Goal: Find specific page/section: Find specific page/section

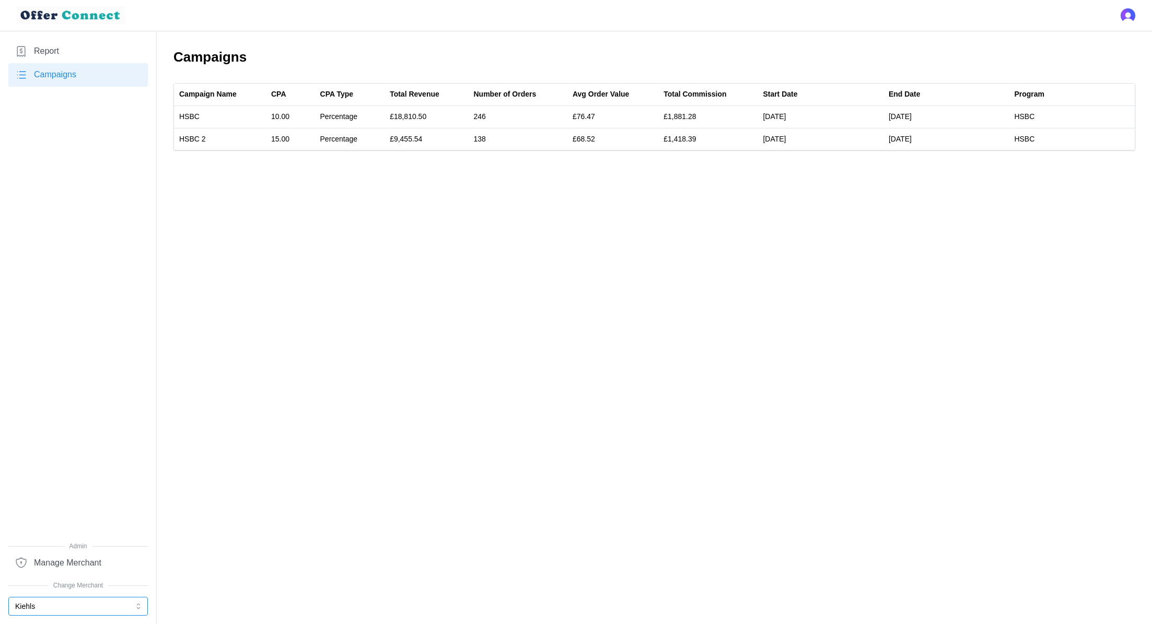
click at [56, 606] on button "Kiehls" at bounding box center [78, 606] width 140 height 19
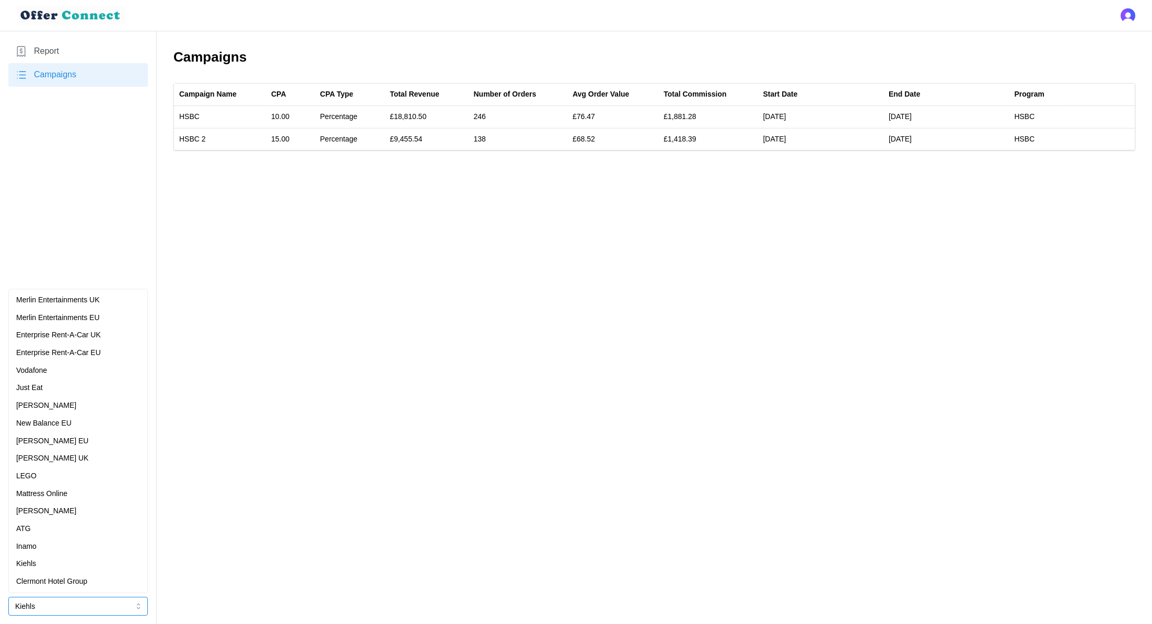
click at [64, 508] on div "[PERSON_NAME]" at bounding box center [78, 511] width 124 height 11
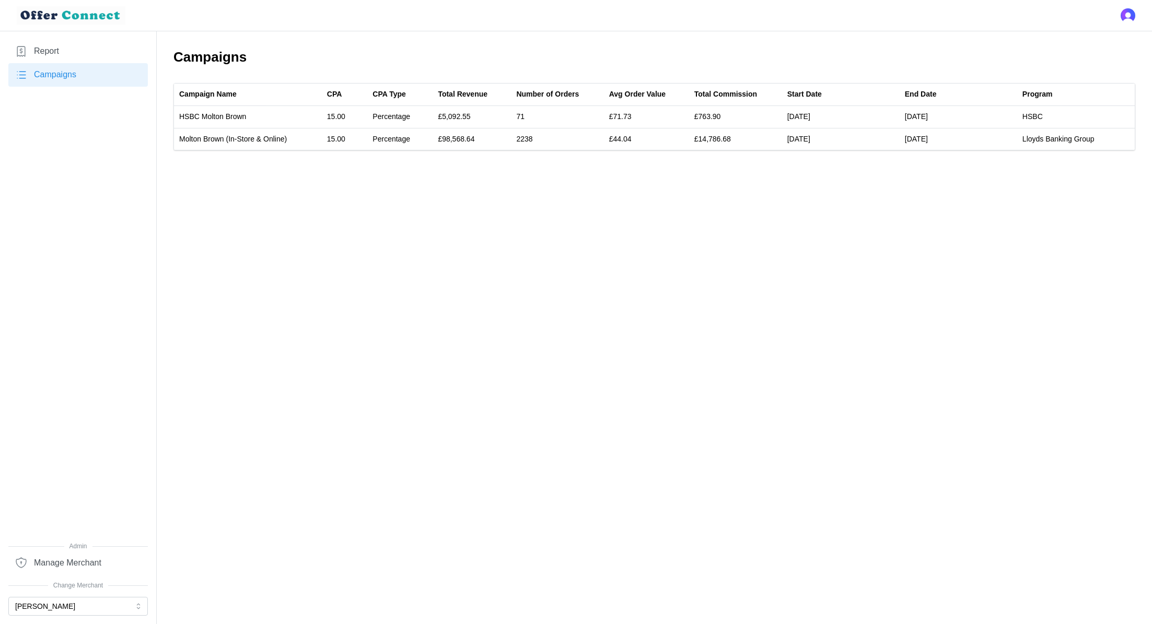
click at [85, 571] on link "Manage Merchant" at bounding box center [78, 563] width 140 height 24
click at [68, 571] on link "Manage Merchant" at bounding box center [78, 563] width 140 height 24
click at [84, 52] on link "Report" at bounding box center [78, 52] width 140 height 24
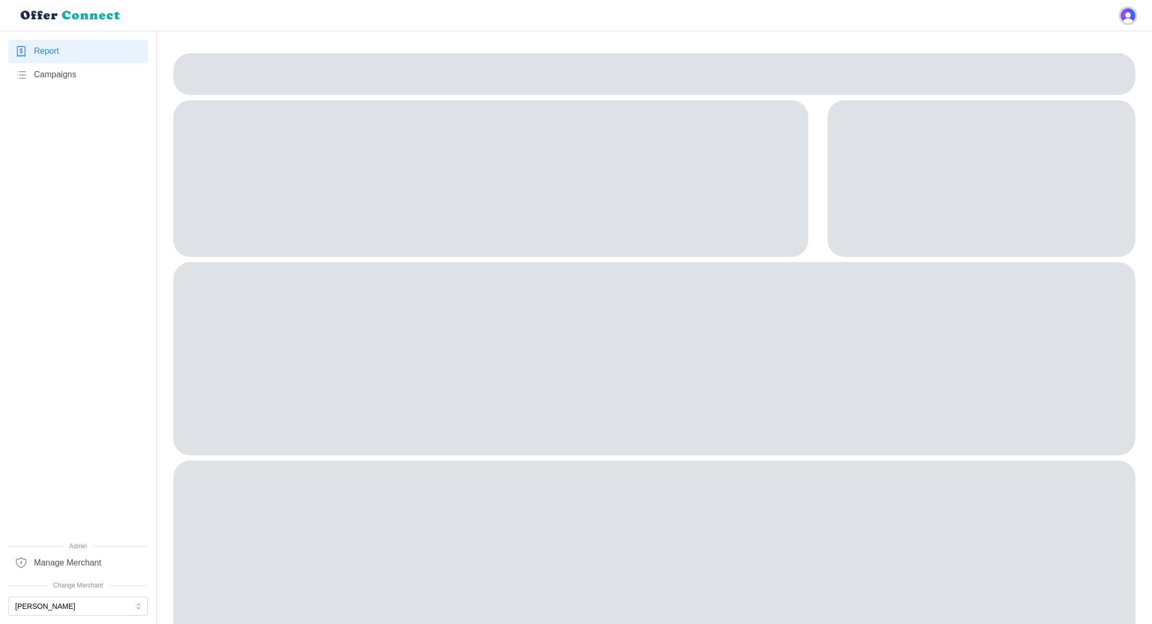
click at [1128, 16] on img "Open user button" at bounding box center [1128, 15] width 15 height 15
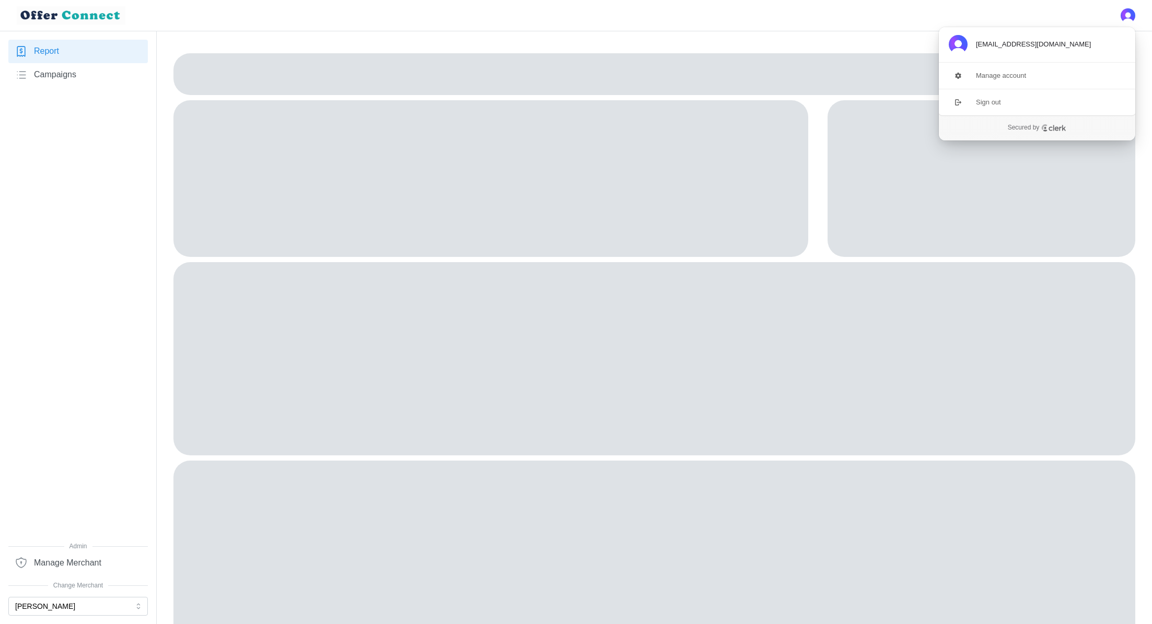
click at [69, 453] on div "Report Campaigns" at bounding box center [78, 291] width 140 height 502
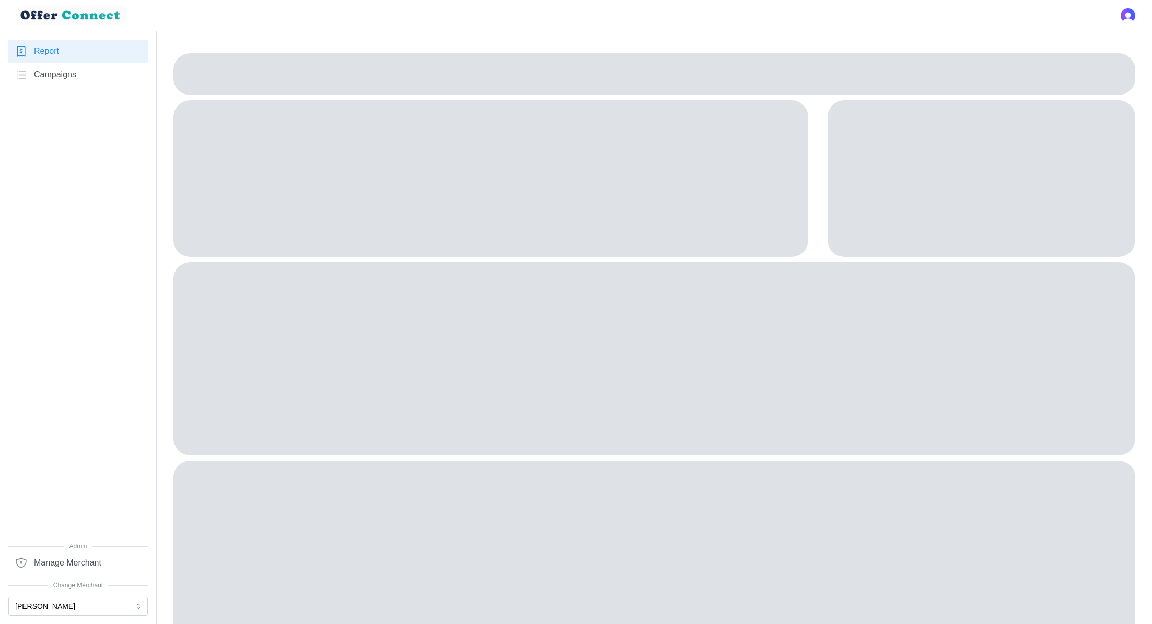
click at [71, 569] on span "Manage Merchant" at bounding box center [67, 563] width 67 height 13
